Goal: Consume media (video, audio)

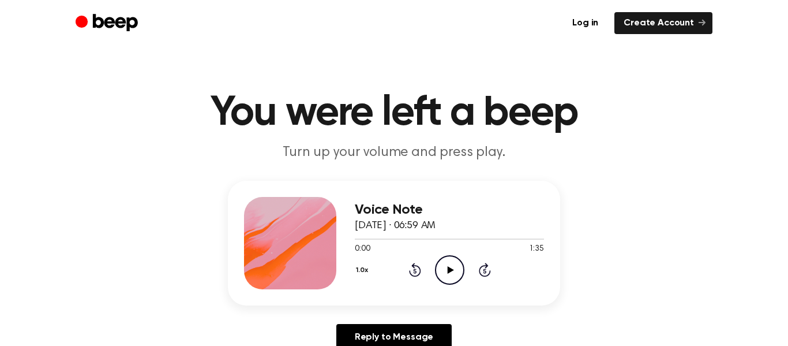
click at [457, 270] on icon "Play Audio" at bounding box center [449, 269] width 29 height 29
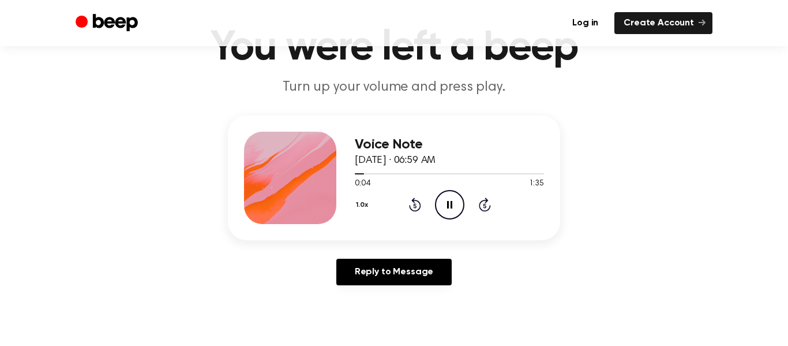
scroll to position [69, 0]
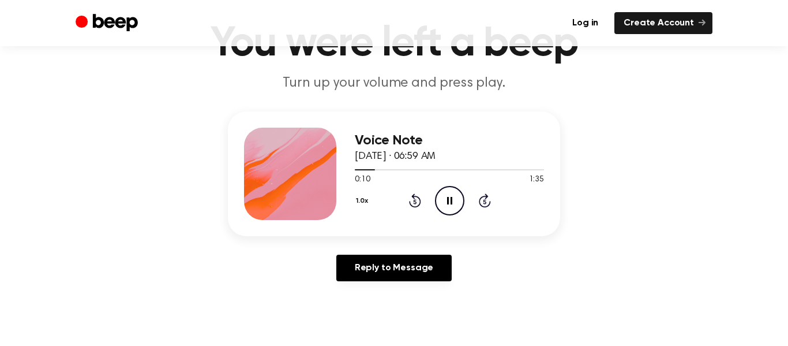
click at [462, 193] on icon "Pause Audio" at bounding box center [449, 200] width 29 height 29
click at [414, 194] on icon at bounding box center [415, 200] width 12 height 14
click at [416, 193] on icon "Rewind 5 seconds" at bounding box center [415, 200] width 13 height 15
click at [416, 186] on div "1.0x Rewind 5 seconds Play Audio Skip 5 seconds" at bounding box center [449, 200] width 189 height 29
click at [413, 196] on icon at bounding box center [415, 200] width 12 height 14
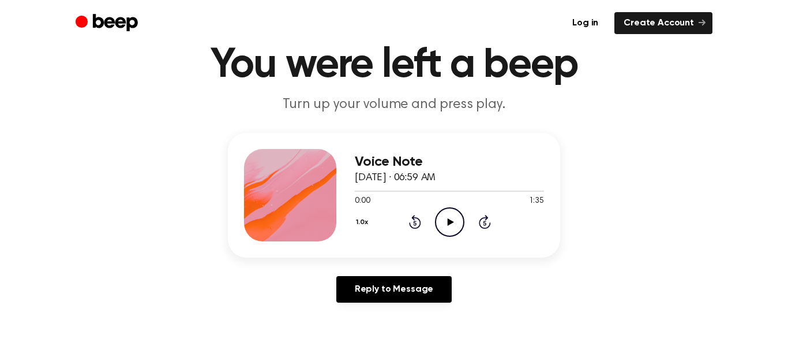
scroll to position [0, 0]
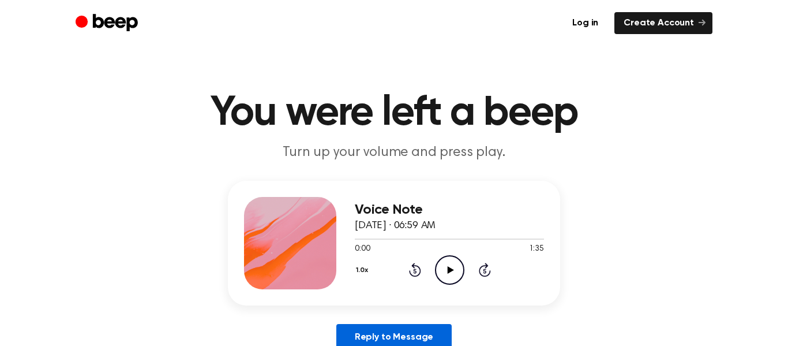
click at [436, 329] on link "Reply to Message" at bounding box center [393, 337] width 115 height 27
click at [456, 256] on icon "Play Audio" at bounding box center [449, 269] width 29 height 29
click at [415, 271] on icon at bounding box center [414, 271] width 3 height 5
click at [411, 271] on icon "Rewind 5 seconds" at bounding box center [415, 269] width 13 height 15
click at [409, 267] on icon "Rewind 5 seconds" at bounding box center [415, 269] width 13 height 15
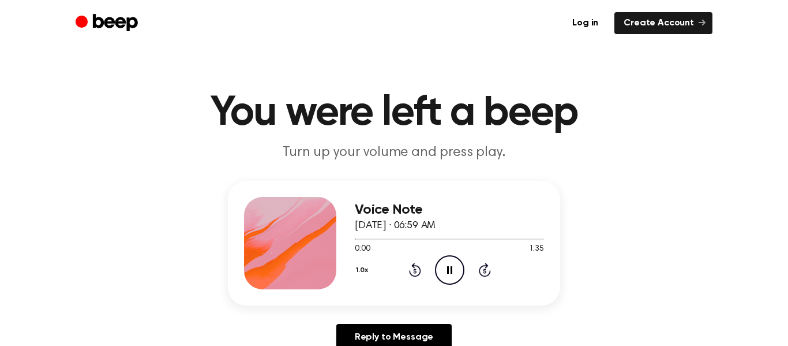
click at [415, 271] on icon at bounding box center [414, 271] width 3 height 5
click at [415, 267] on icon "Rewind 5 seconds" at bounding box center [415, 269] width 13 height 15
click at [417, 264] on icon "Rewind 5 seconds" at bounding box center [415, 269] width 13 height 15
click at [415, 271] on icon at bounding box center [414, 271] width 3 height 5
click at [416, 268] on icon "Rewind 5 seconds" at bounding box center [415, 269] width 13 height 15
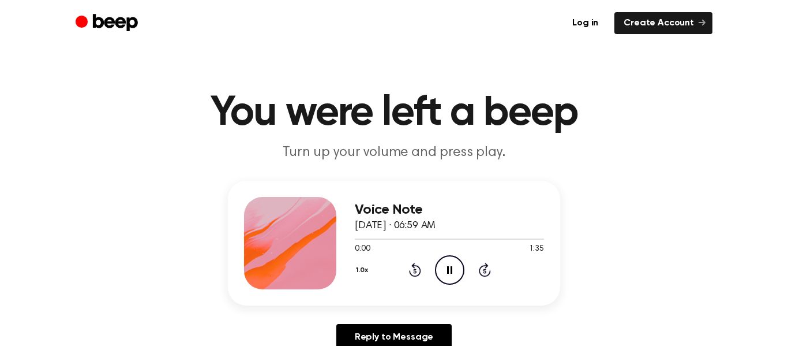
click at [414, 271] on icon "Rewind 5 seconds" at bounding box center [415, 269] width 13 height 15
click at [417, 267] on icon "Rewind 5 seconds" at bounding box center [415, 269] width 13 height 15
click at [415, 271] on icon at bounding box center [414, 271] width 3 height 5
